Goal: Navigation & Orientation: Find specific page/section

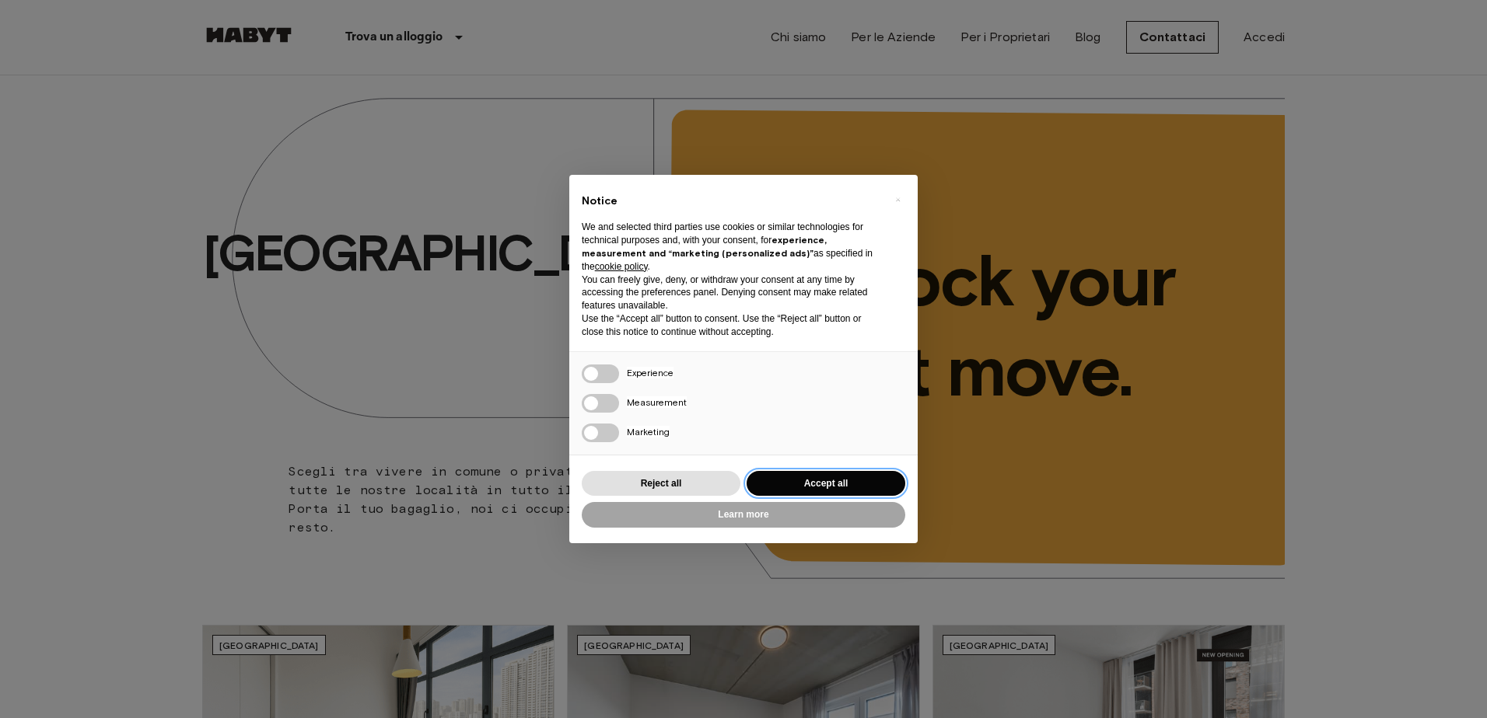
click at [818, 480] on button "Accept all" at bounding box center [825, 484] width 159 height 26
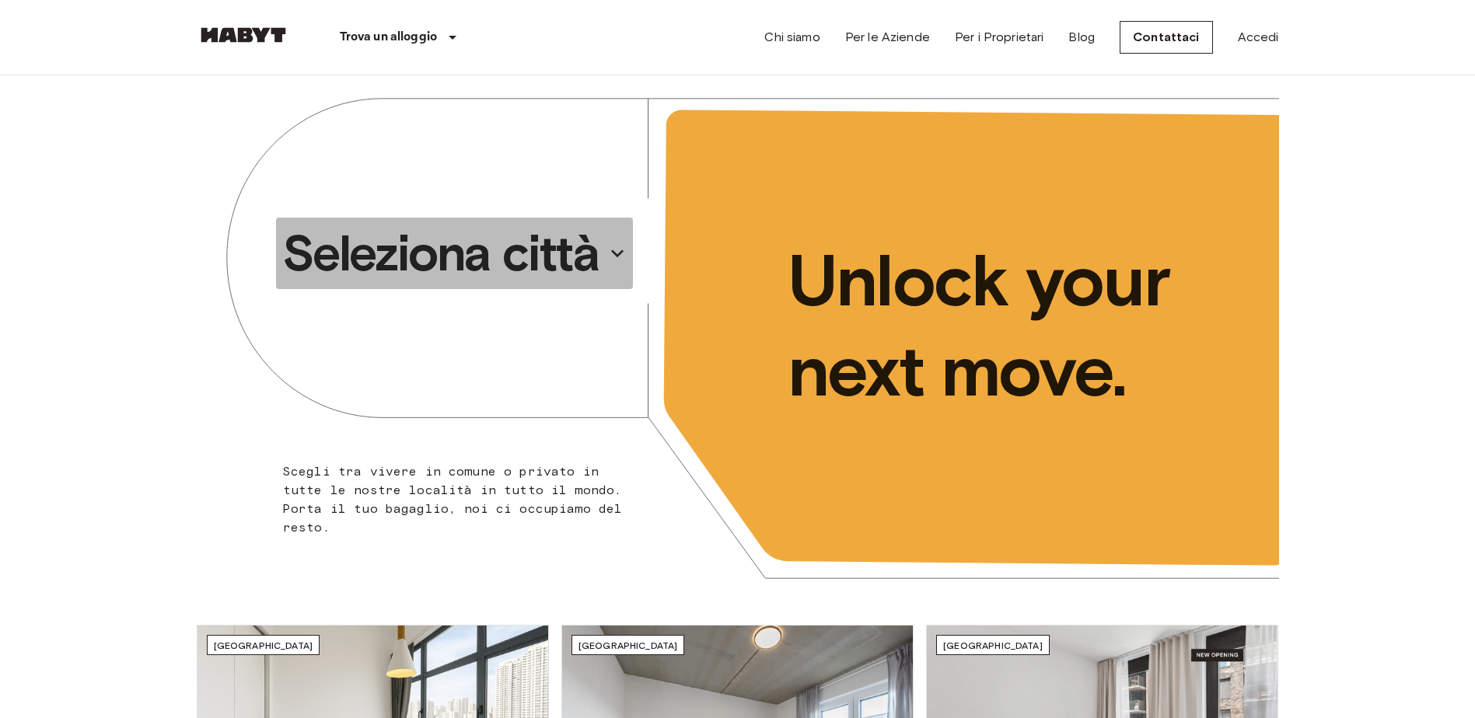
click at [611, 250] on icon "button" at bounding box center [617, 253] width 25 height 25
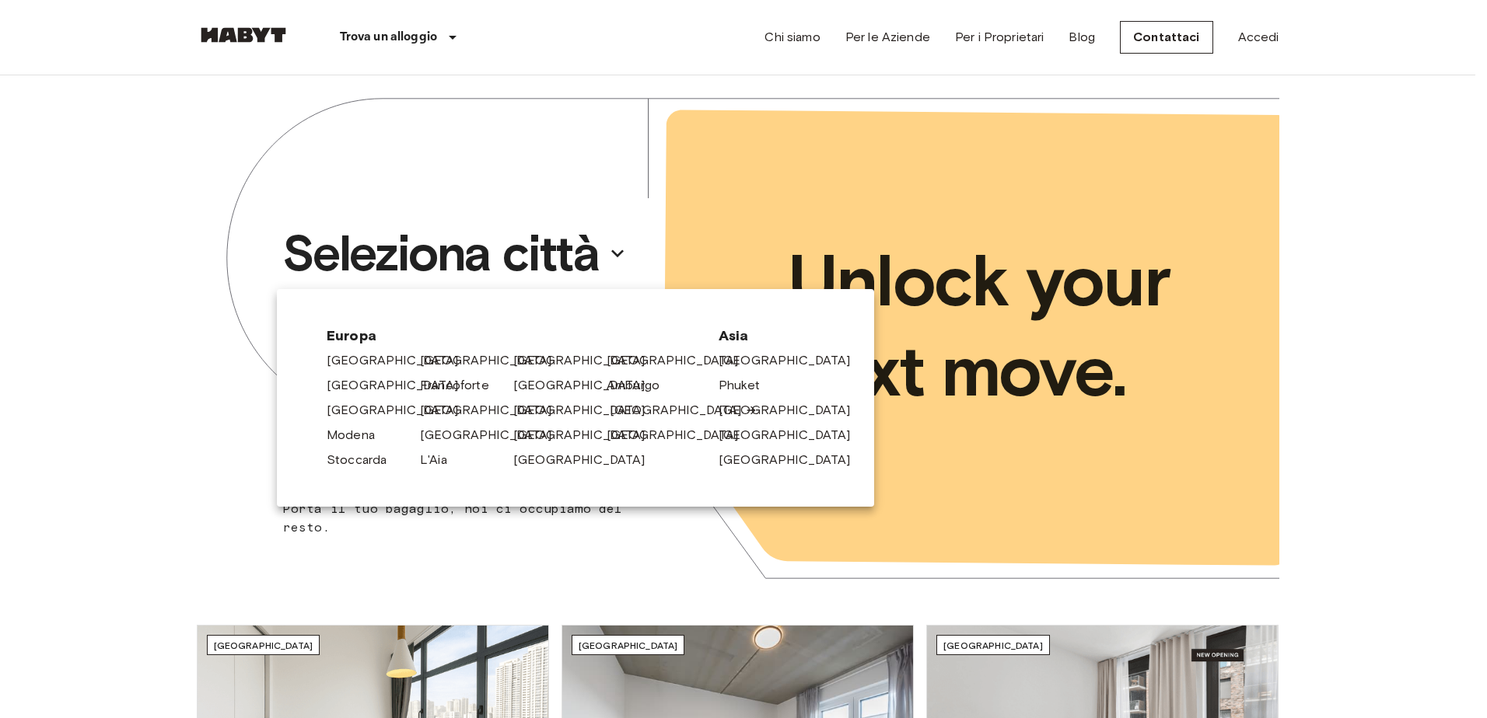
click at [627, 414] on link "[GEOGRAPHIC_DATA]" at bounding box center [684, 410] width 148 height 19
